Goal: Information Seeking & Learning: Learn about a topic

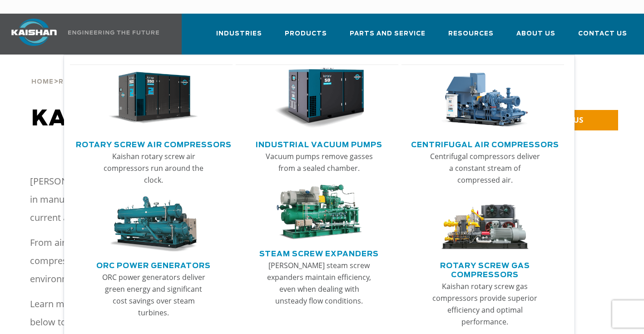
click at [191, 137] on link "Rotary Screw Air Compressors" at bounding box center [154, 144] width 156 height 14
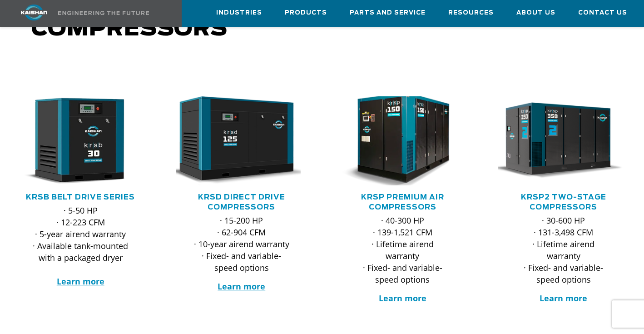
scroll to position [114, 0]
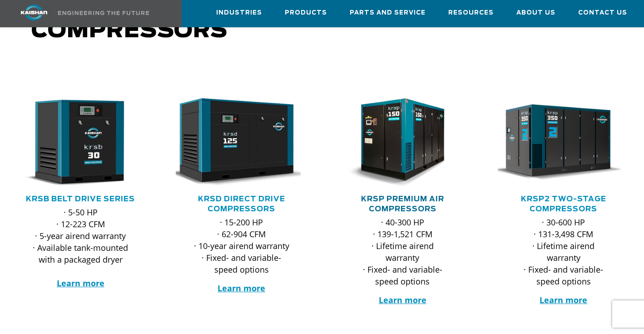
click at [399, 198] on link "KRSP Premium Air Compressors" at bounding box center [402, 203] width 83 height 17
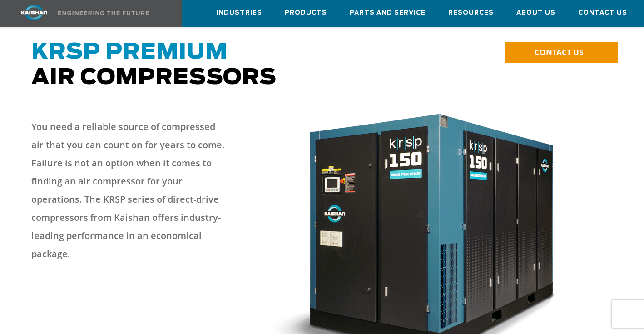
scroll to position [68, 0]
